Goal: Task Accomplishment & Management: Use online tool/utility

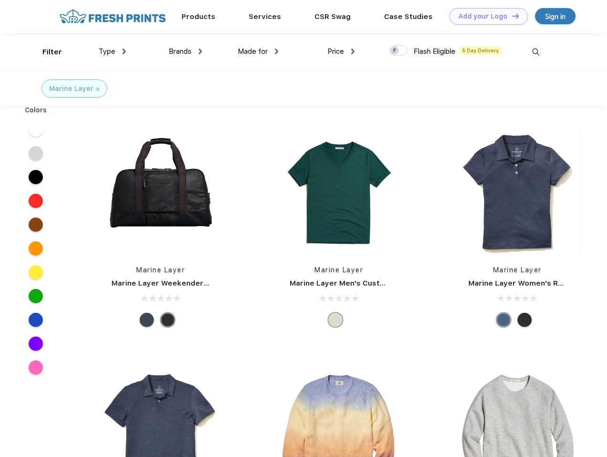
click at [485, 16] on link "Add your Logo Design Tool" at bounding box center [488, 16] width 79 height 17
click at [0, 0] on div "Design Tool" at bounding box center [0, 0] width 0 height 0
click at [511, 16] on link "Add your Logo Design Tool" at bounding box center [488, 16] width 79 height 17
click at [46, 52] on div "Filter" at bounding box center [52, 52] width 20 height 11
click at [112, 51] on span "Type" at bounding box center [107, 51] width 17 height 9
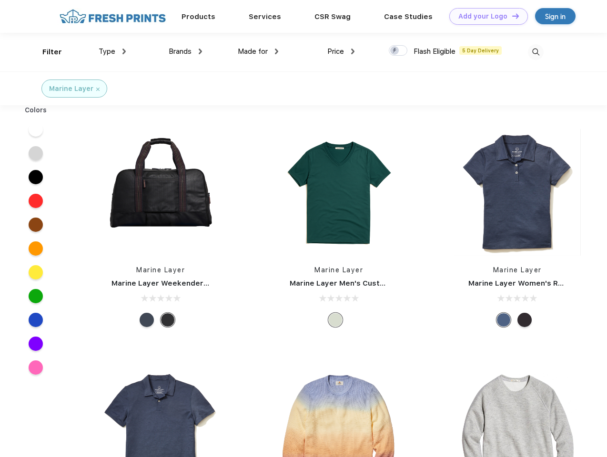
click at [185, 51] on span "Brands" at bounding box center [180, 51] width 23 height 9
click at [258, 51] on span "Made for" at bounding box center [253, 51] width 30 height 9
click at [341, 51] on span "Price" at bounding box center [335, 51] width 17 height 9
click at [398, 51] on div at bounding box center [398, 50] width 19 height 10
click at [395, 51] on input "checkbox" at bounding box center [392, 48] width 6 height 6
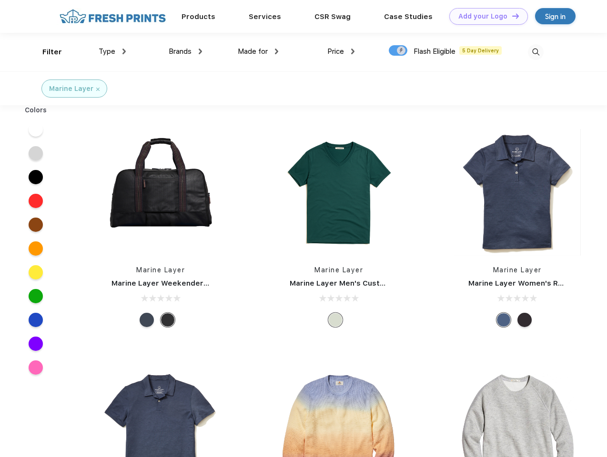
click at [535, 52] on img at bounding box center [536, 52] width 16 height 16
